Goal: Find specific page/section: Find specific page/section

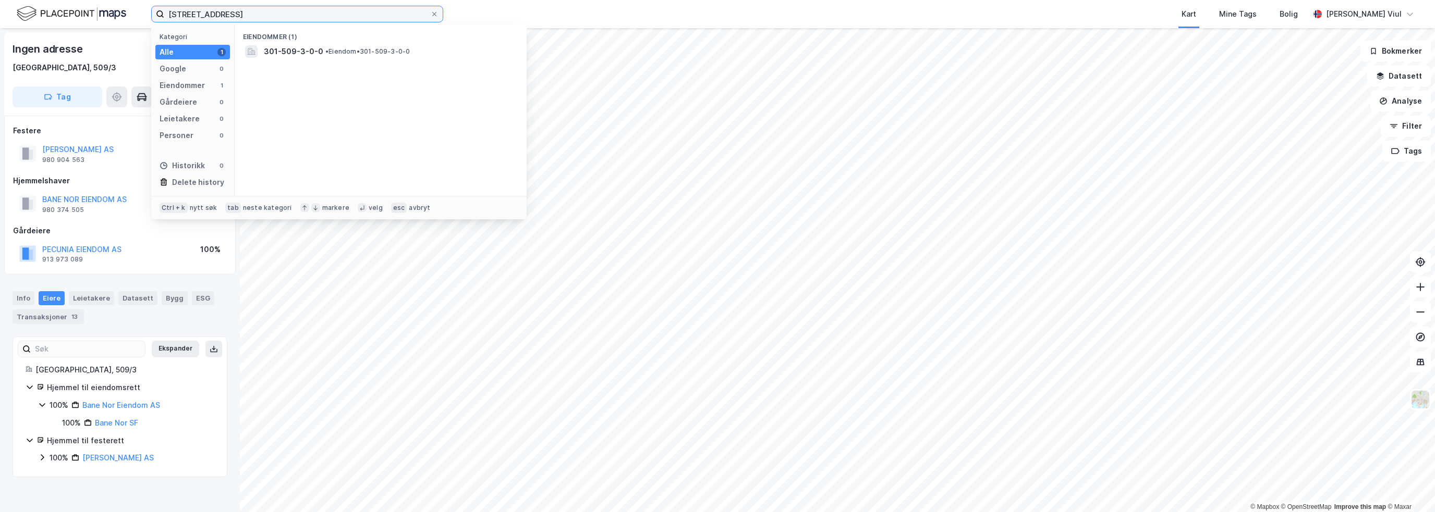
drag, startPoint x: 0, startPoint y: 0, endPoint x: 161, endPoint y: 13, distance: 161.1
click at [161, 13] on label "[STREET_ADDRESS]" at bounding box center [297, 14] width 292 height 17
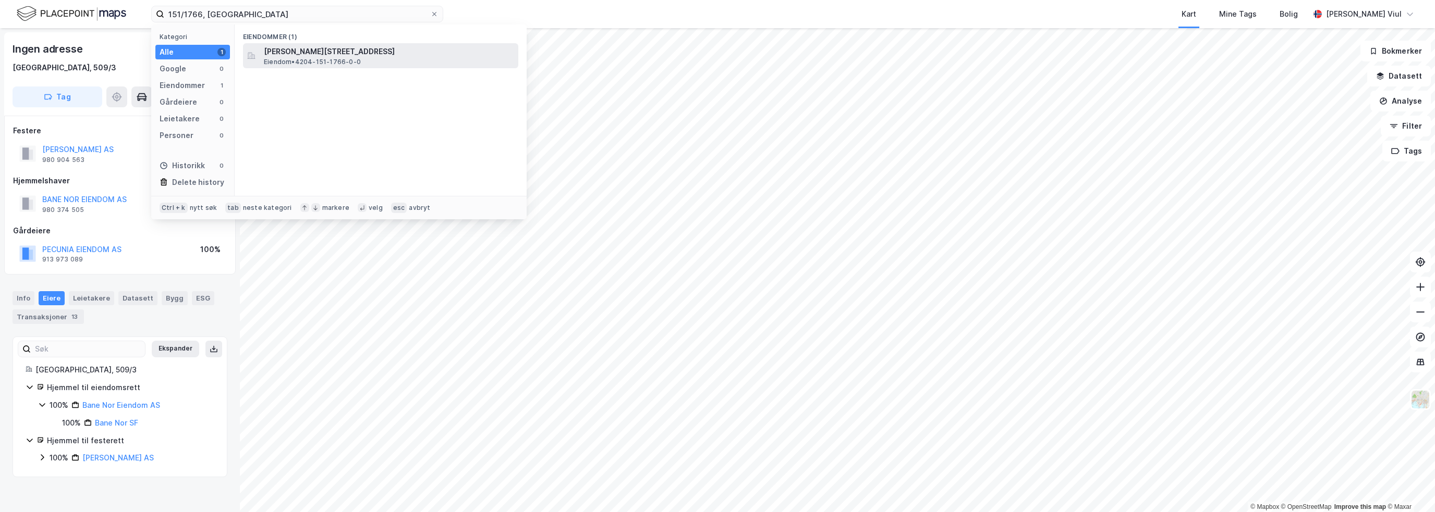
click at [347, 52] on span "[PERSON_NAME][STREET_ADDRESS]" at bounding box center [389, 51] width 250 height 13
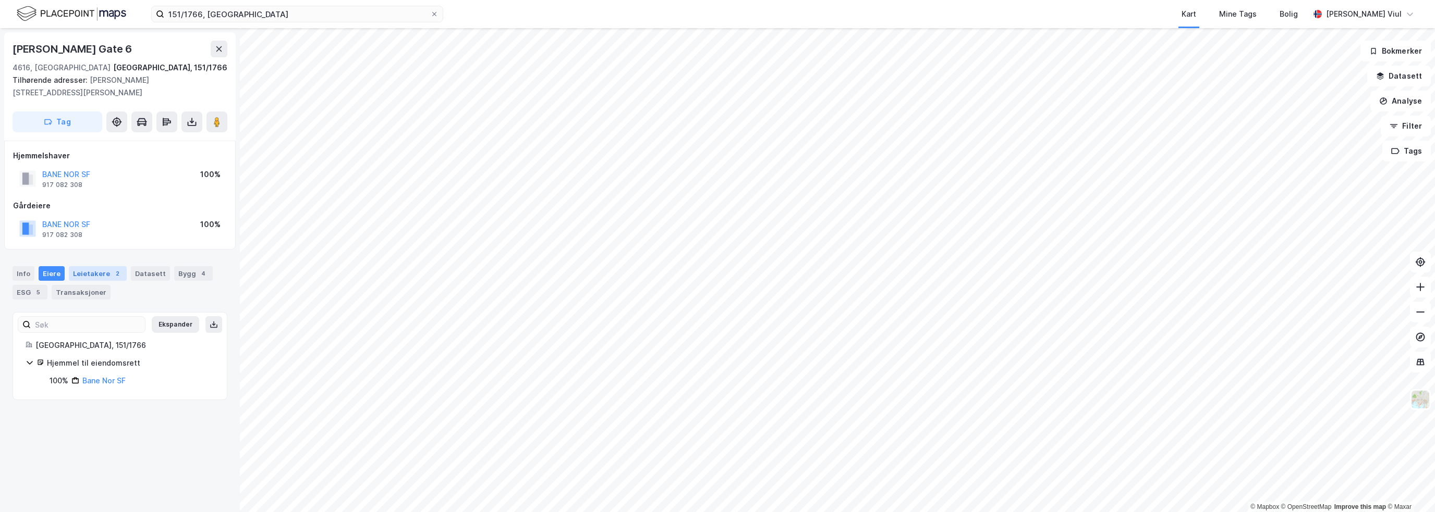
click at [112, 273] on div "2" at bounding box center [117, 273] width 10 height 10
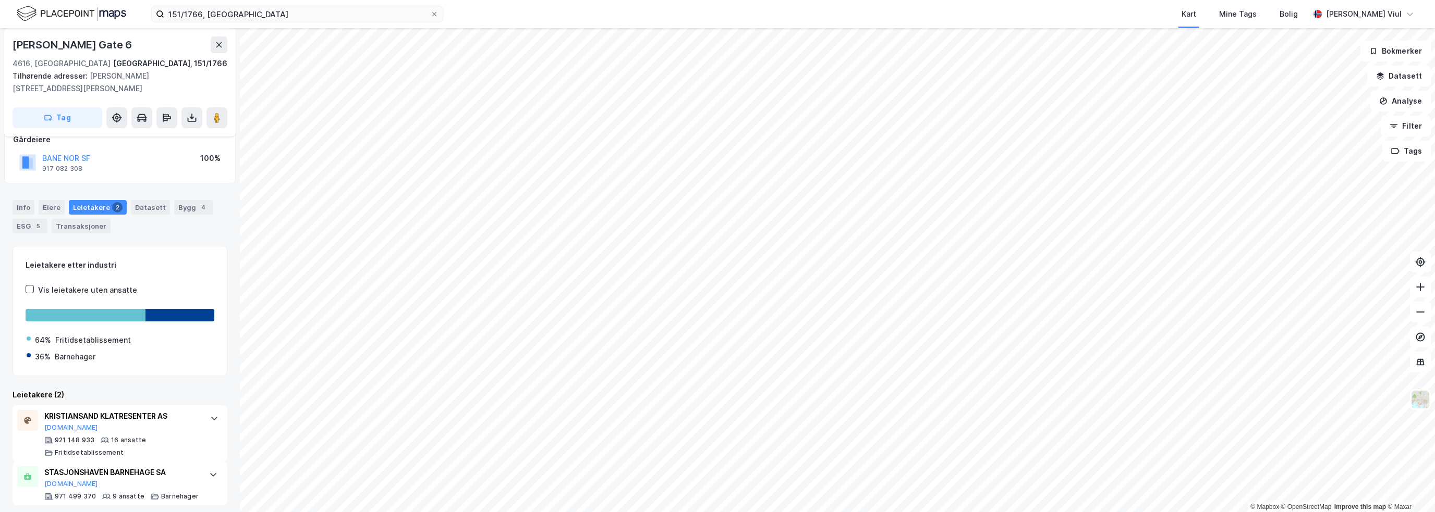
scroll to position [71, 0]
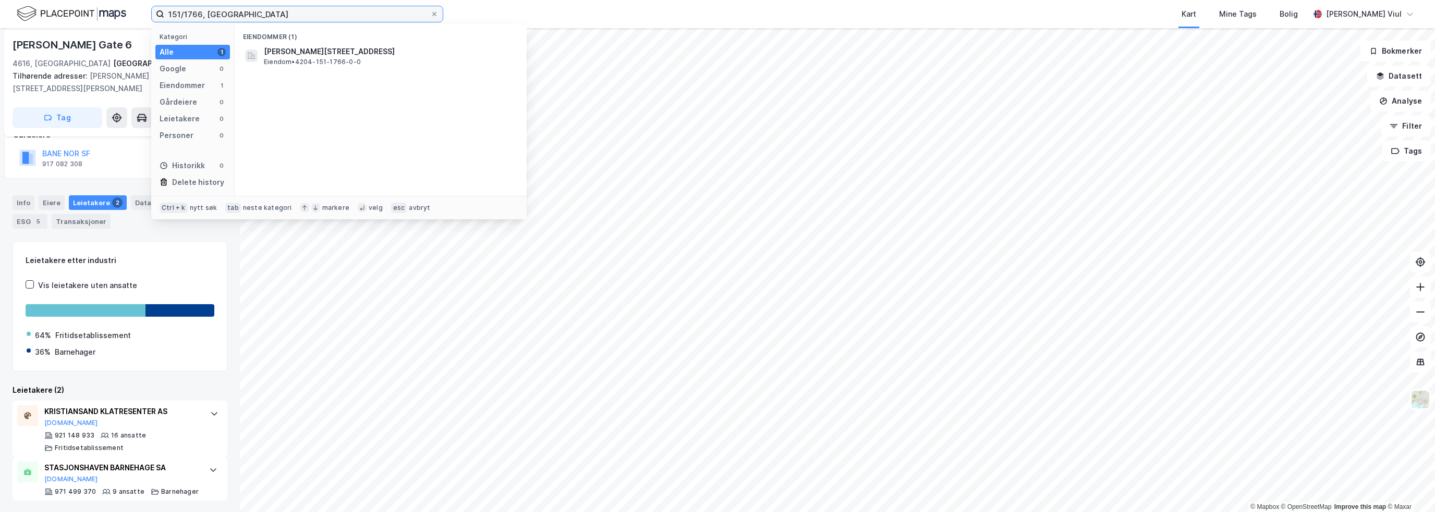
drag, startPoint x: 188, startPoint y: 14, endPoint x: 199, endPoint y: 15, distance: 11.0
click at [199, 15] on input "151/1766, [GEOGRAPHIC_DATA]" at bounding box center [297, 14] width 266 height 16
type input "151/1677, [GEOGRAPHIC_DATA]"
click at [298, 56] on span "[STREET_ADDRESS]" at bounding box center [389, 51] width 250 height 13
